Goal: Transaction & Acquisition: Purchase product/service

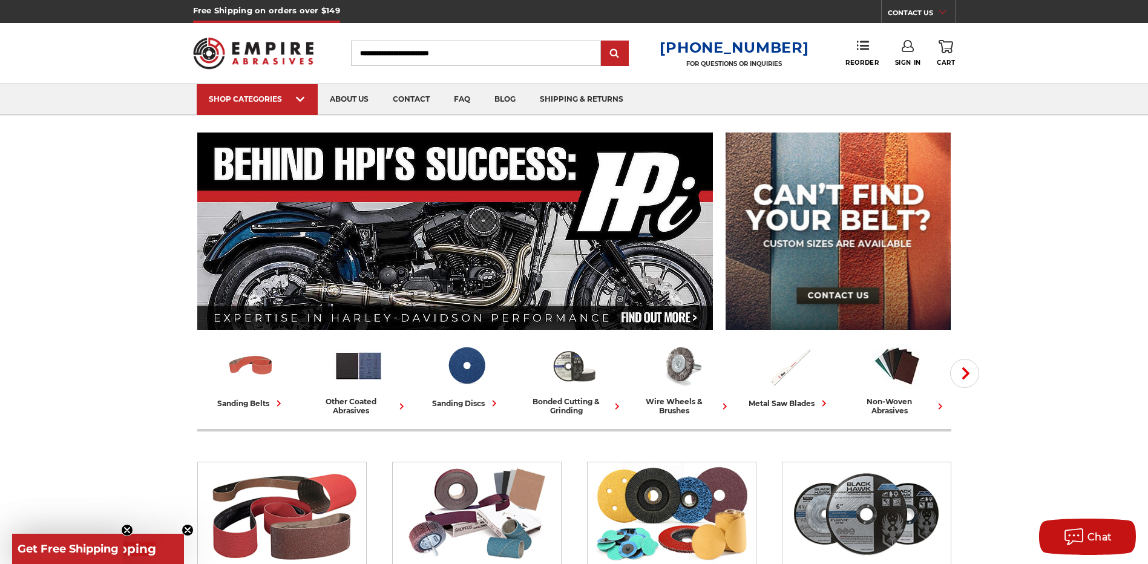
click at [456, 62] on input "Search" at bounding box center [476, 53] width 250 height 25
type input "********"
click at [603, 42] on input "submit" at bounding box center [615, 54] width 24 height 24
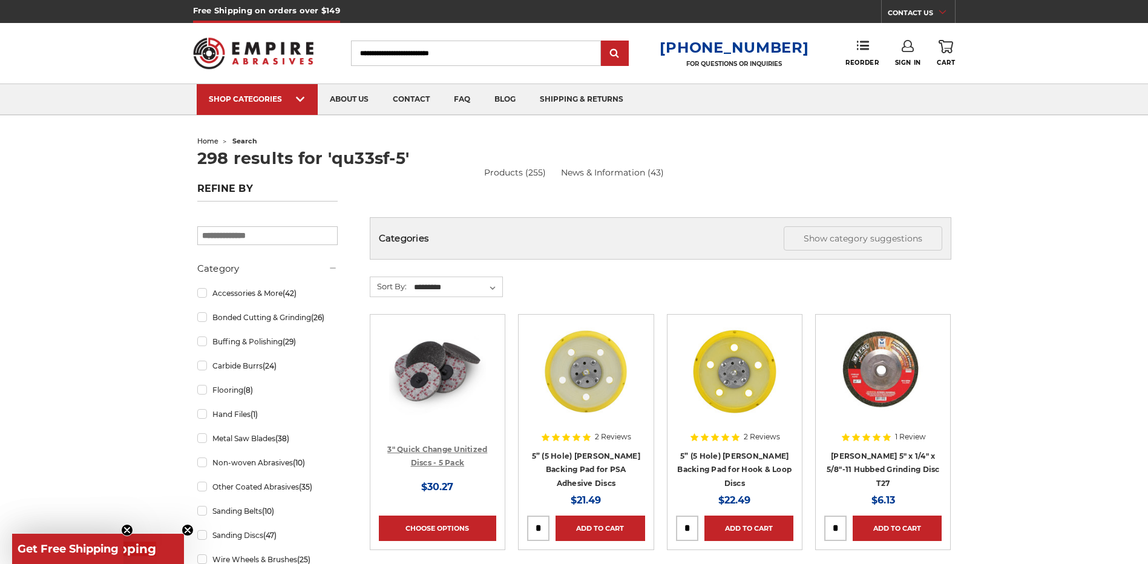
click at [447, 452] on link "3" Quick Change Unitized Discs - 5 Pack" at bounding box center [437, 456] width 100 height 23
